Goal: Task Accomplishment & Management: Manage account settings

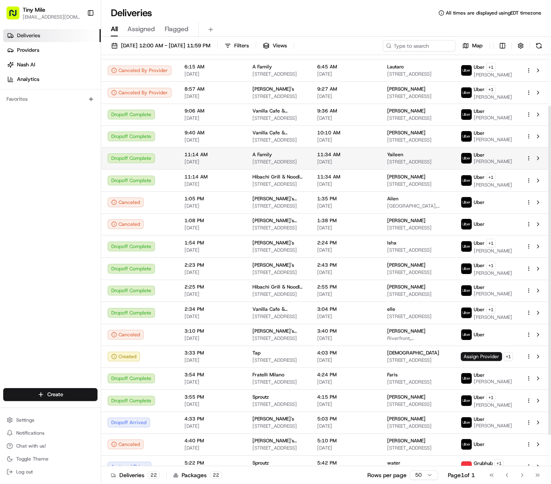
scroll to position [102, 0]
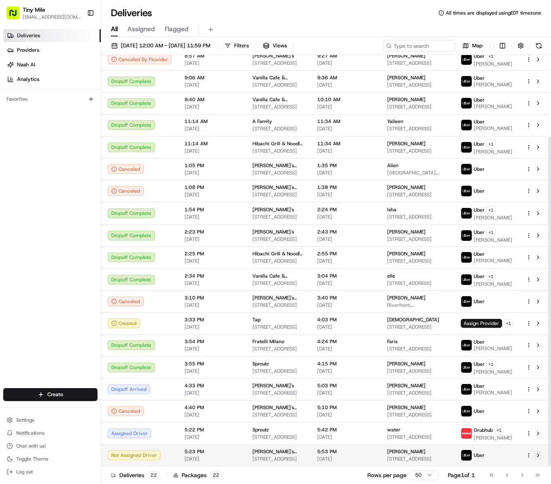
click at [540, 458] on button at bounding box center [538, 455] width 10 height 10
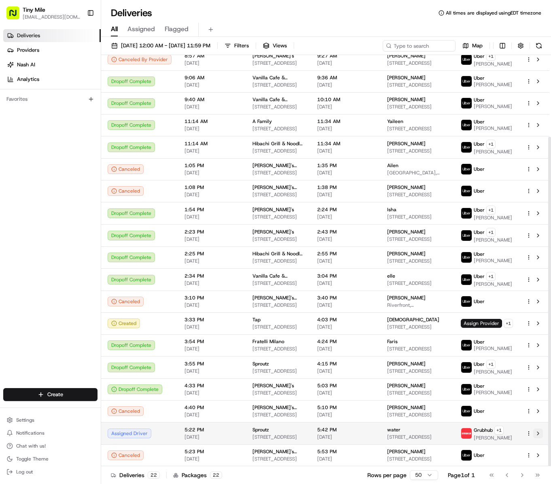
click at [538, 438] on button at bounding box center [538, 433] width 10 height 10
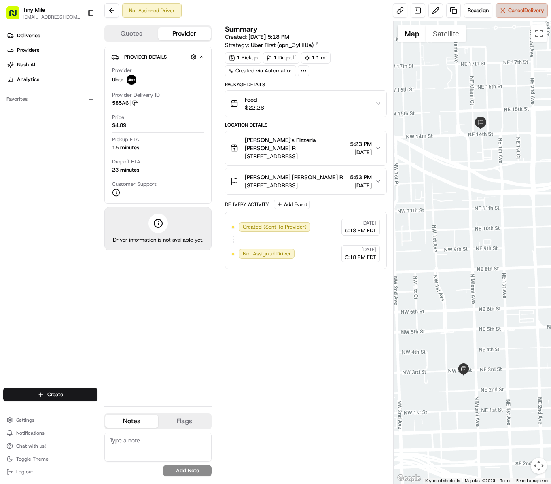
click at [519, 12] on span "Cancel Delivery" at bounding box center [526, 10] width 36 height 7
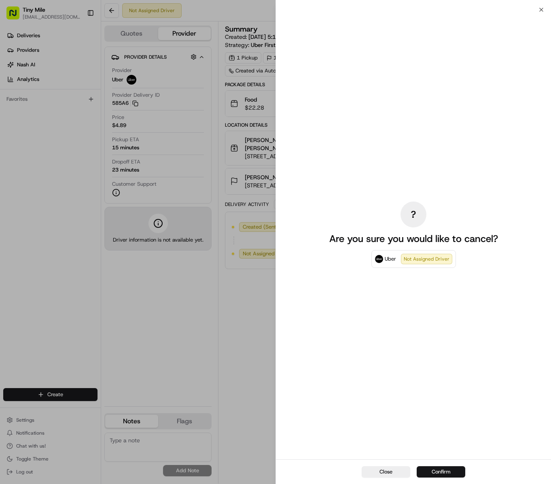
click at [436, 472] on button "Confirm" at bounding box center [441, 471] width 49 height 11
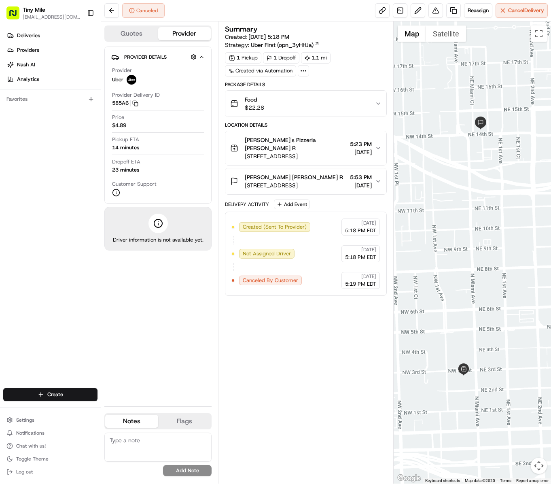
click at [319, 361] on div "Summary Created: 08/23/2025 5:18 PM Strategy: Uber First (opn_3yHHJa) 1 Pickup …" at bounding box center [306, 252] width 162 height 454
click at [300, 353] on div "Summary Created: 08/23/2025 5:18 PM Strategy: Uber First (opn_3yHHJa) 1 Pickup …" at bounding box center [306, 252] width 162 height 454
